Goal: Task Accomplishment & Management: Use online tool/utility

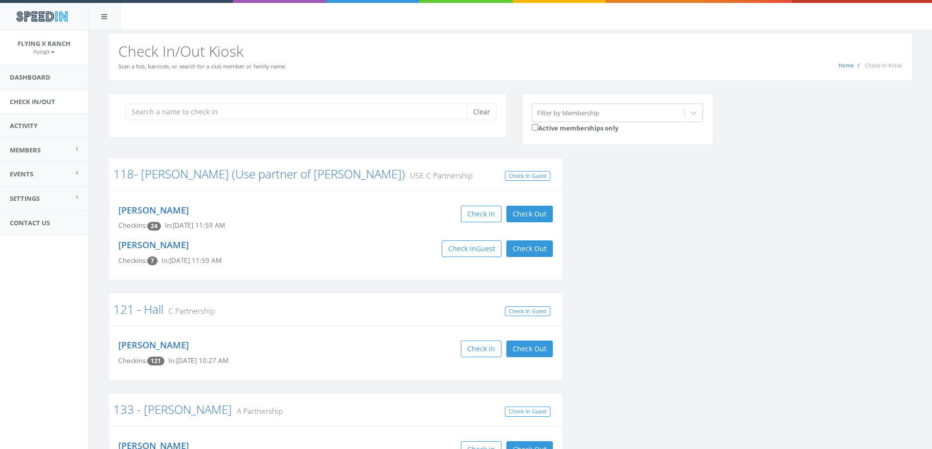
click at [502, 51] on h2 "Check In/Out Kiosk" at bounding box center [510, 51] width 784 height 16
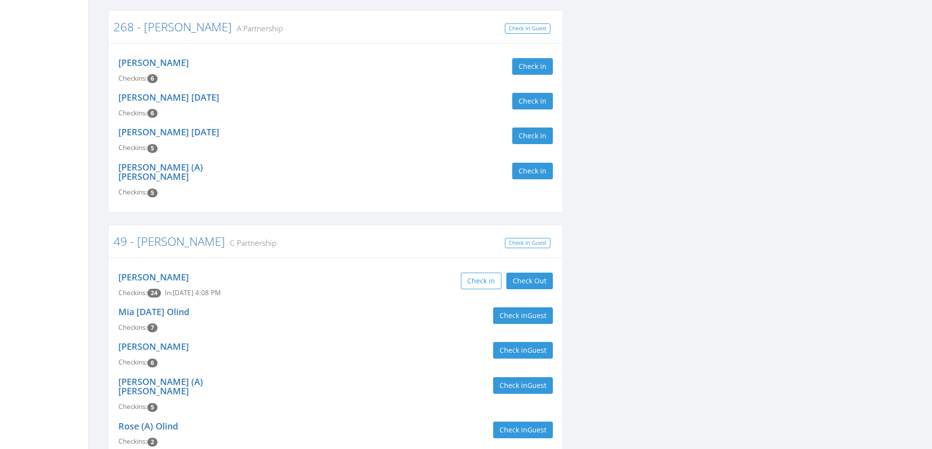
scroll to position [477, 0]
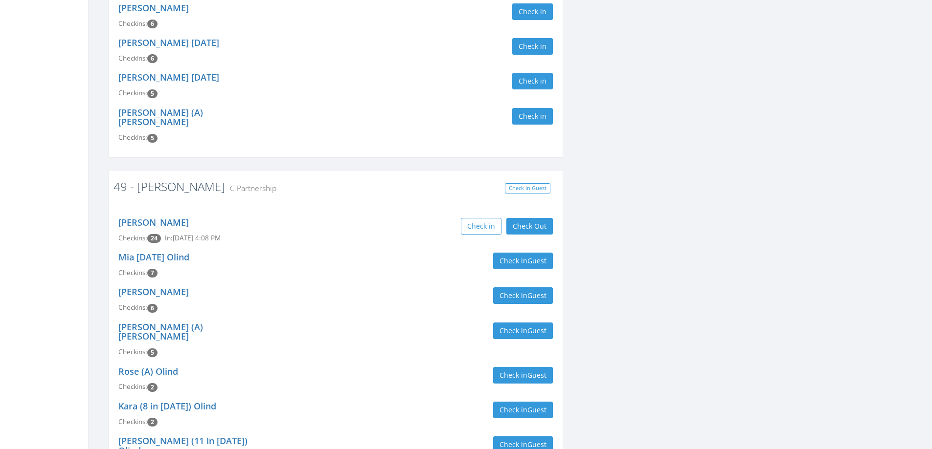
type input "[PERSON_NAME]"
click at [149, 179] on link "49 - [PERSON_NAME]" at bounding box center [169, 187] width 112 height 16
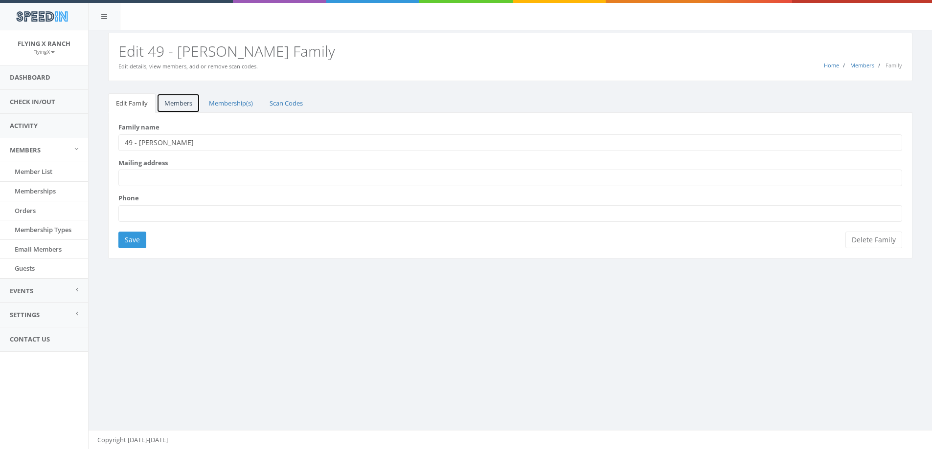
click at [178, 102] on link "Members" at bounding box center [179, 103] width 44 height 20
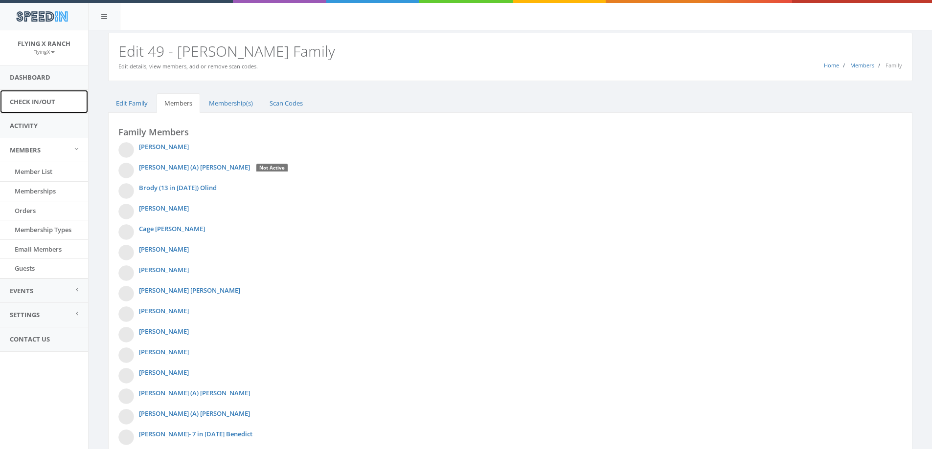
click at [49, 95] on link "Check In/Out" at bounding box center [44, 102] width 88 height 24
